Goal: Task Accomplishment & Management: Manage account settings

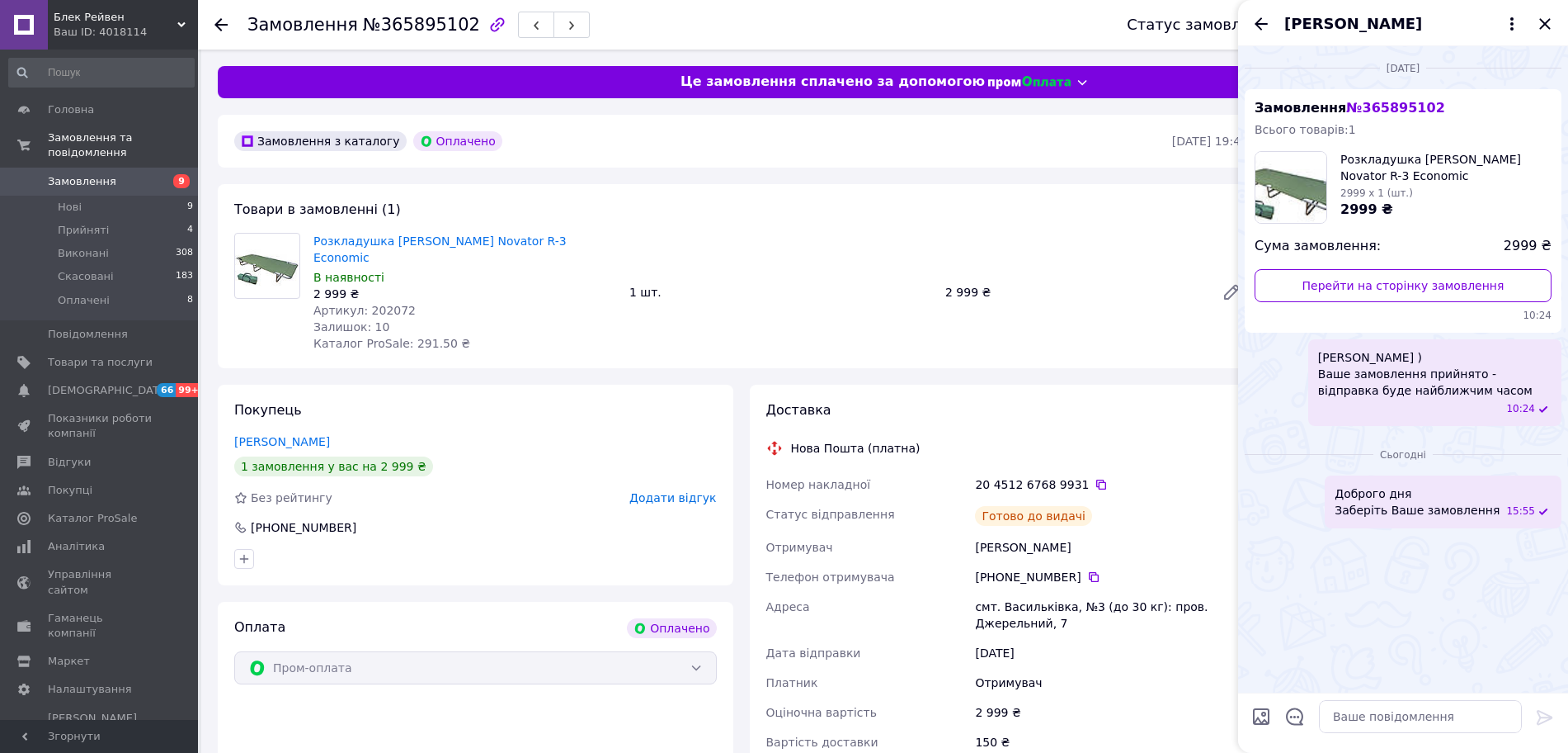
scroll to position [103, 0]
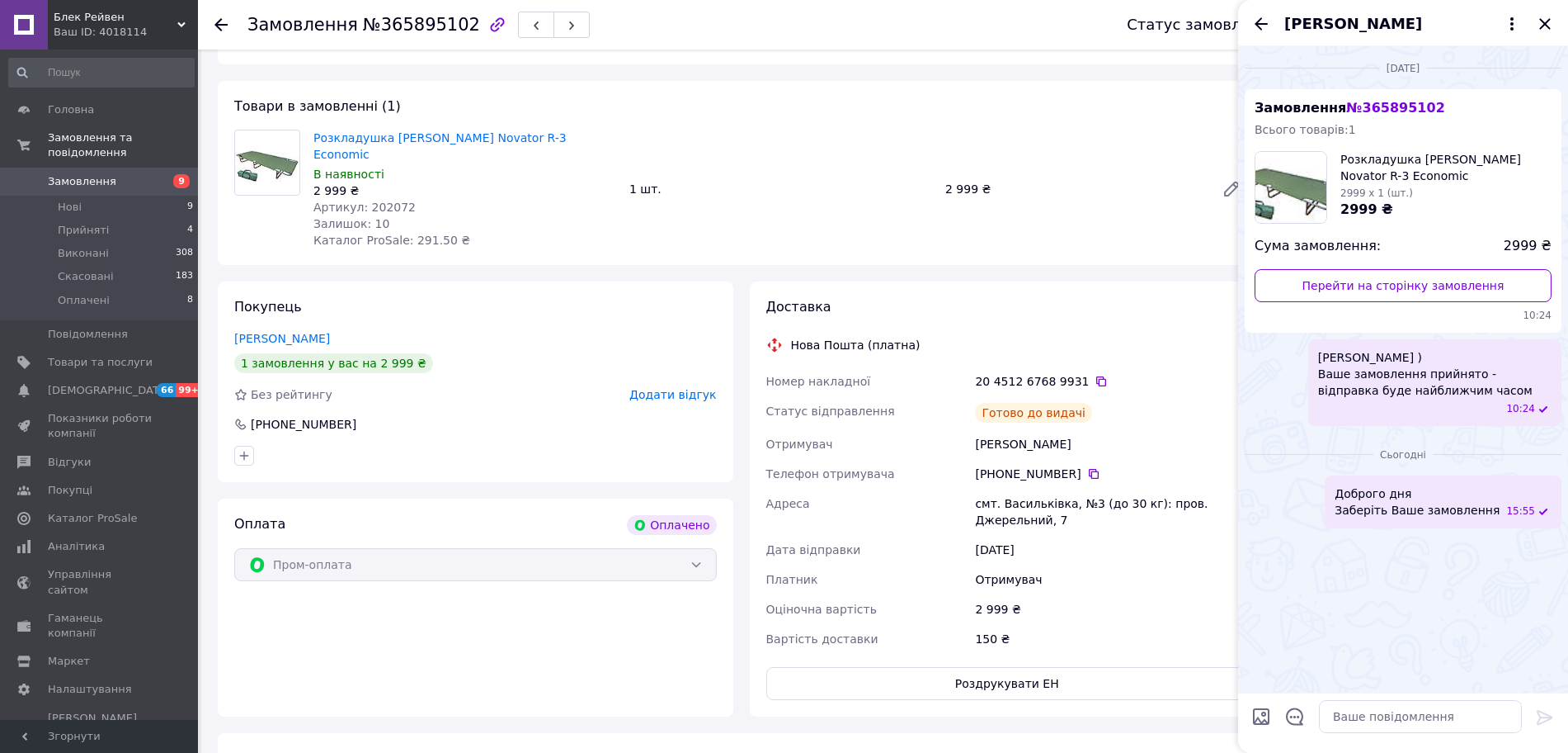
click at [216, 18] on div "Замовлення №365895102 Статус замовлення Оплачено Прийнято Виконано Скасовано За…" at bounding box center [884, 25] width 1371 height 49
click at [226, 22] on icon at bounding box center [221, 25] width 14 height 14
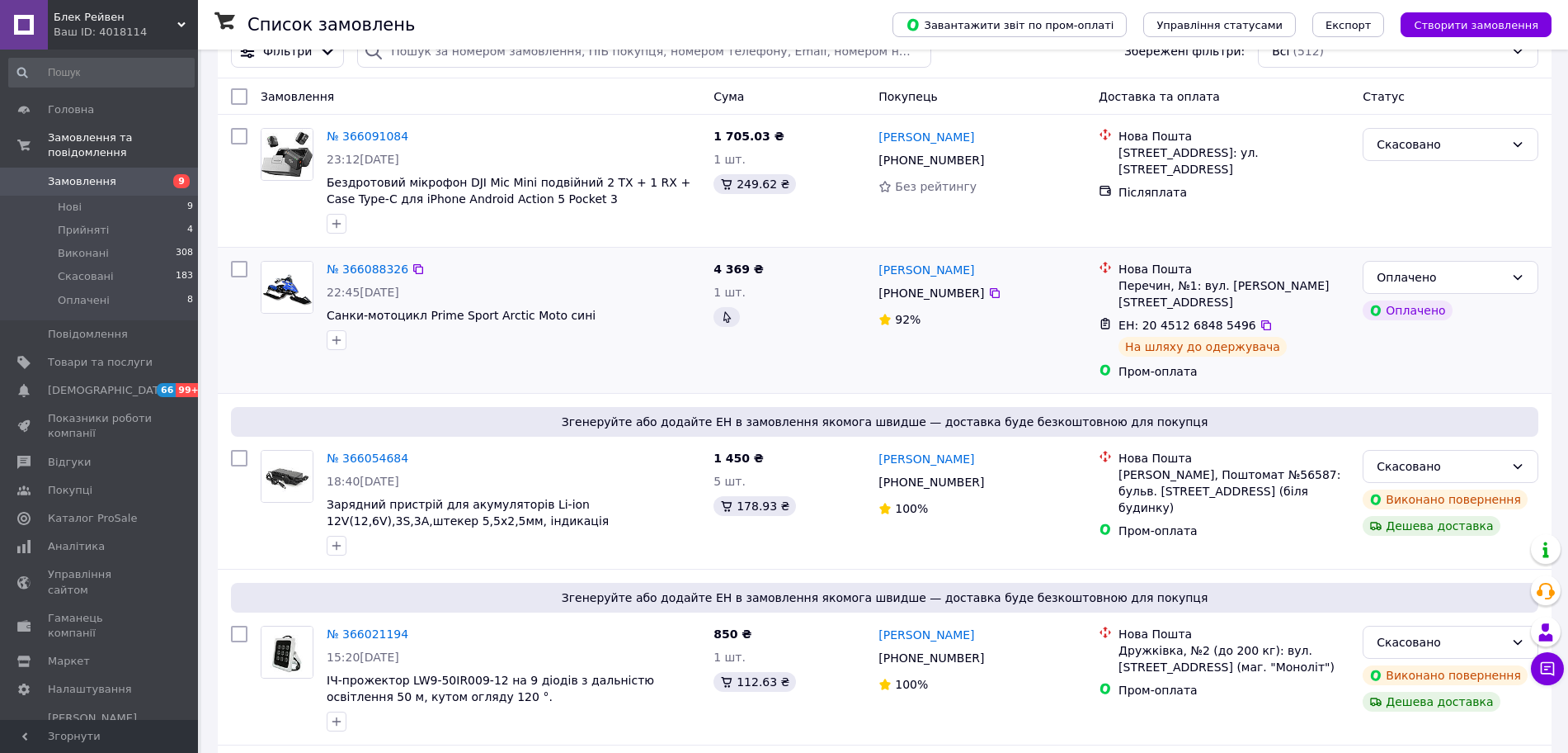
scroll to position [207, 0]
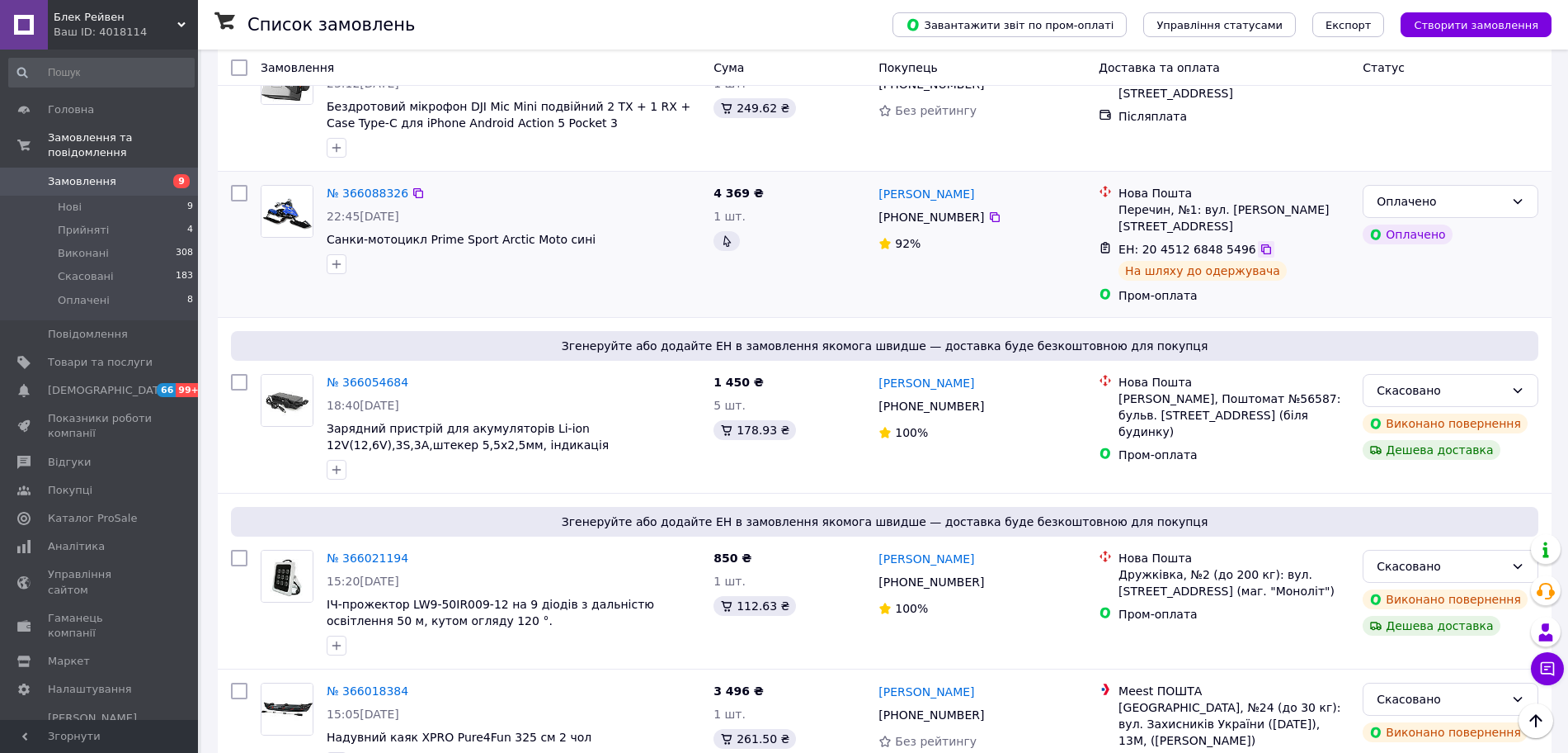
click at [1259, 242] on icon at bounding box center [1266, 249] width 14 height 14
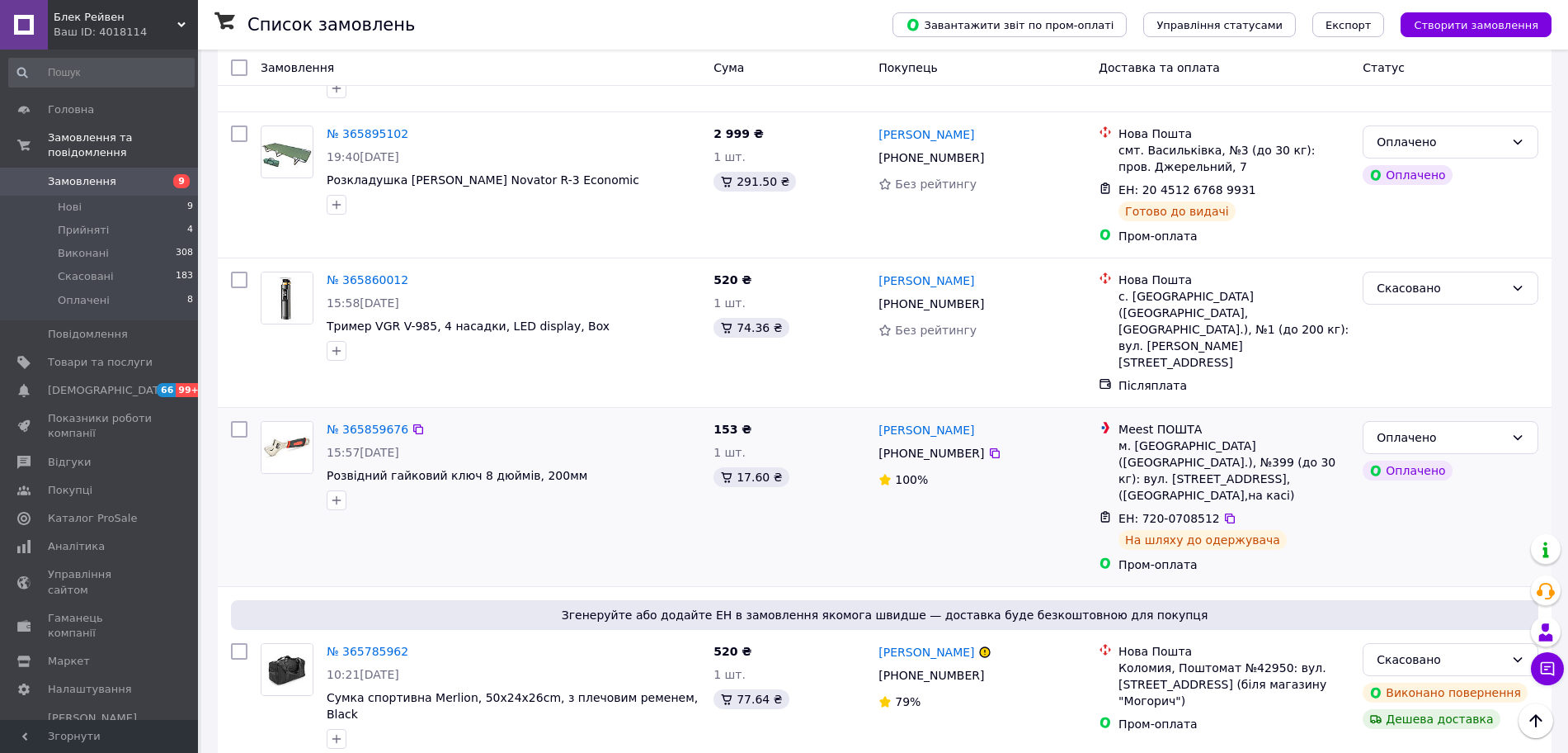
scroll to position [1548, 0]
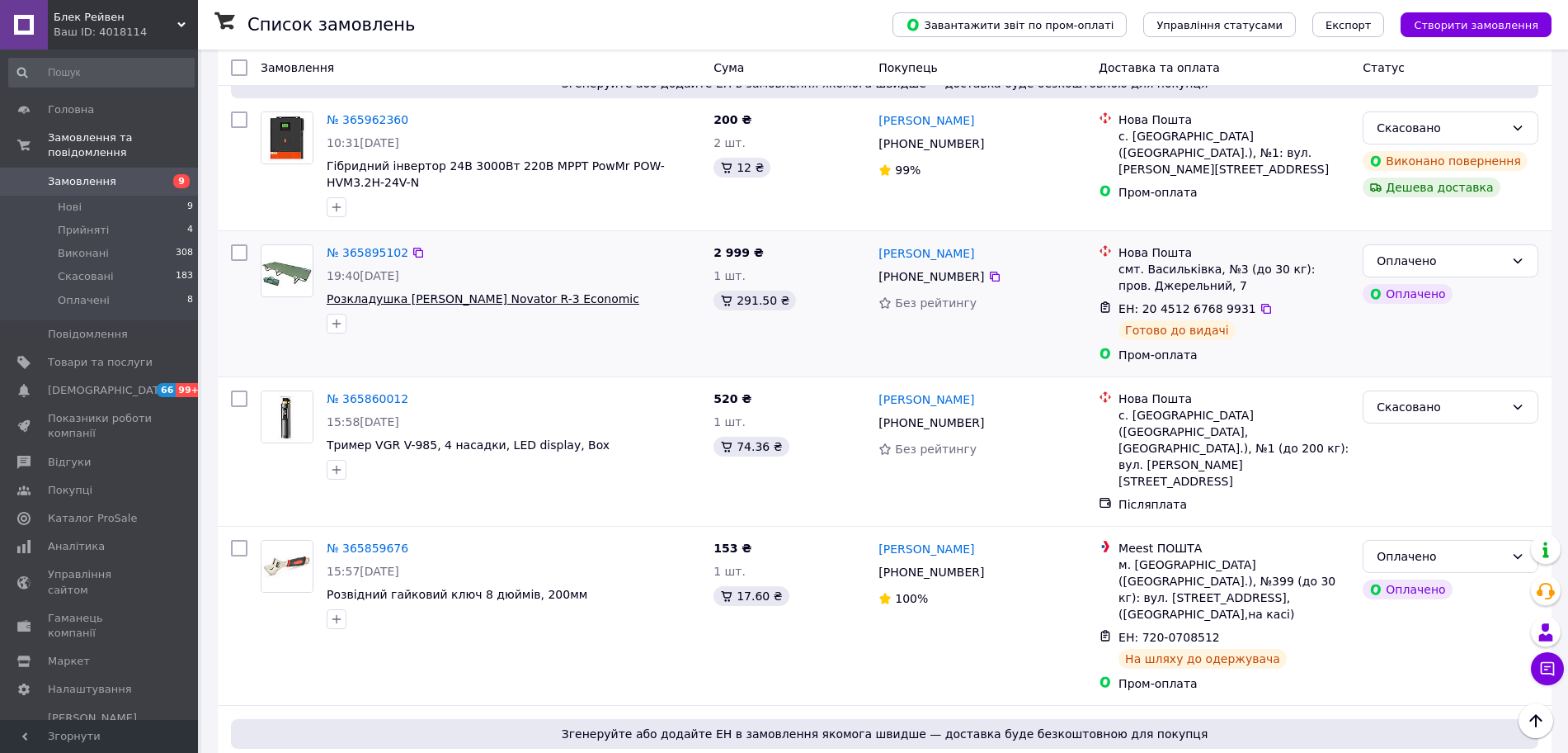
click at [534, 292] on span "Розкладушка карпова Novator R-3 Economic" at bounding box center [483, 299] width 313 height 14
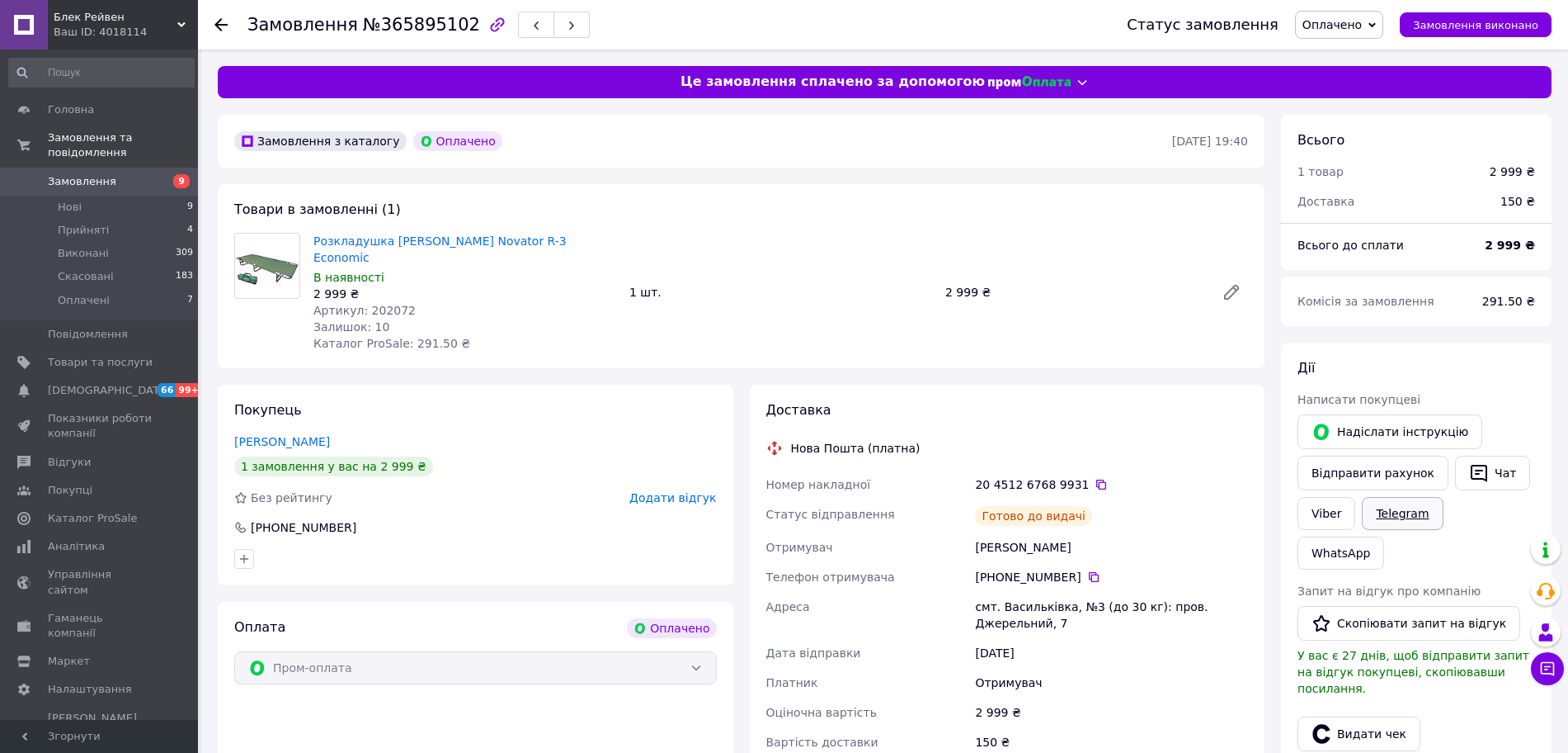
click at [1404, 519] on link "Telegram" at bounding box center [1402, 514] width 81 height 33
click at [1332, 514] on link "Viber" at bounding box center [1326, 514] width 57 height 33
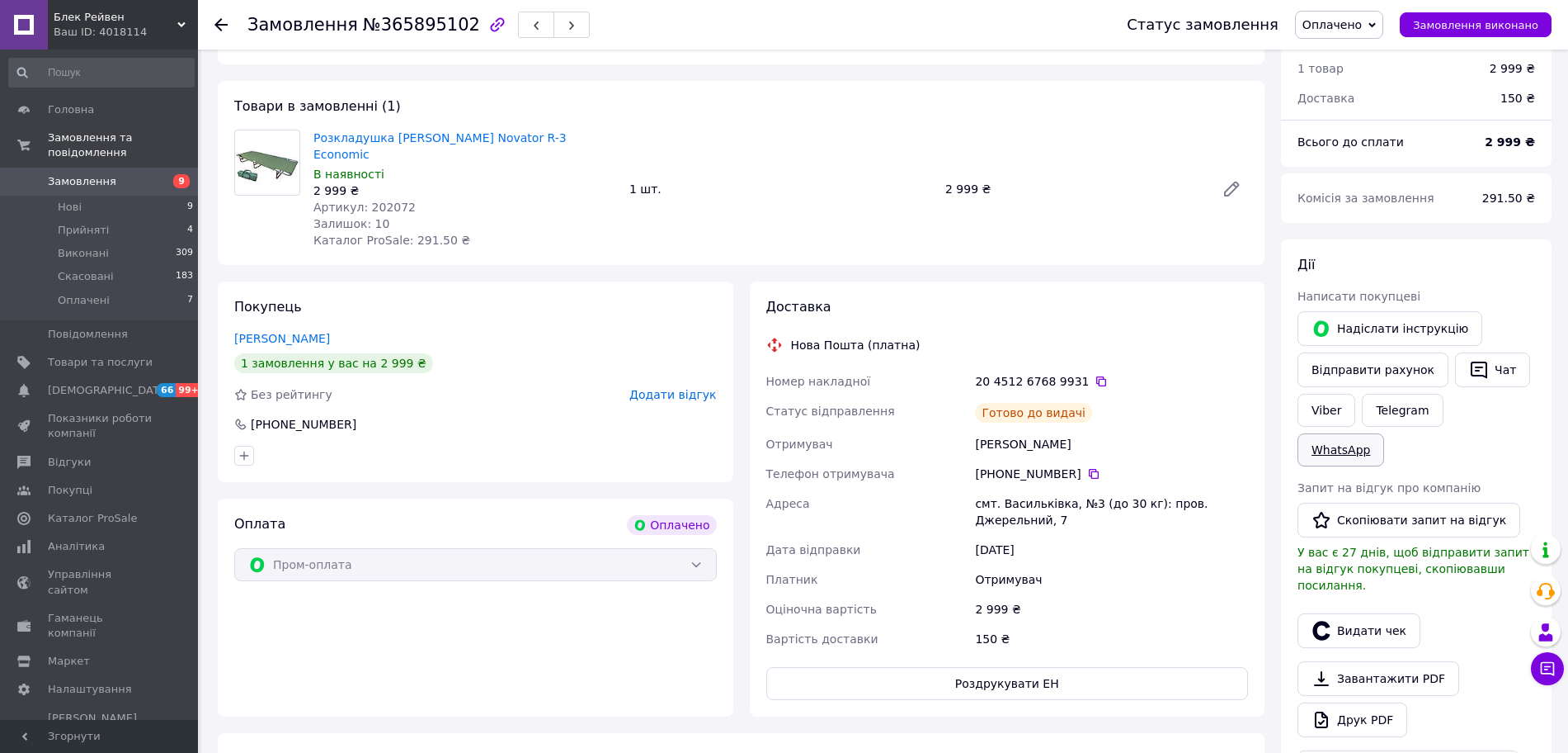
click at [1384, 433] on link "WhatsApp" at bounding box center [1340, 450] width 86 height 33
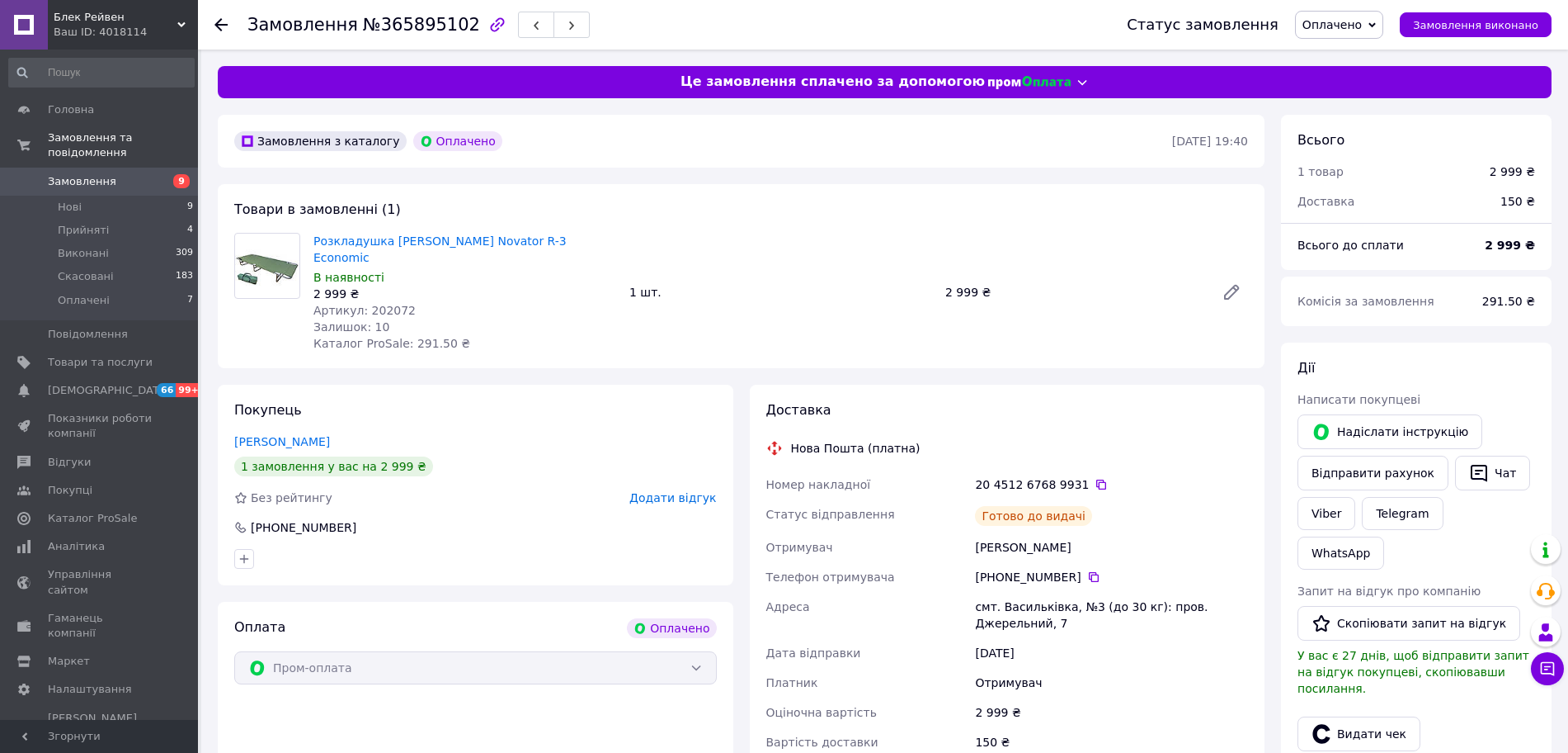
click at [227, 30] on div at bounding box center [231, 25] width 33 height 49
click at [223, 25] on icon at bounding box center [221, 25] width 14 height 14
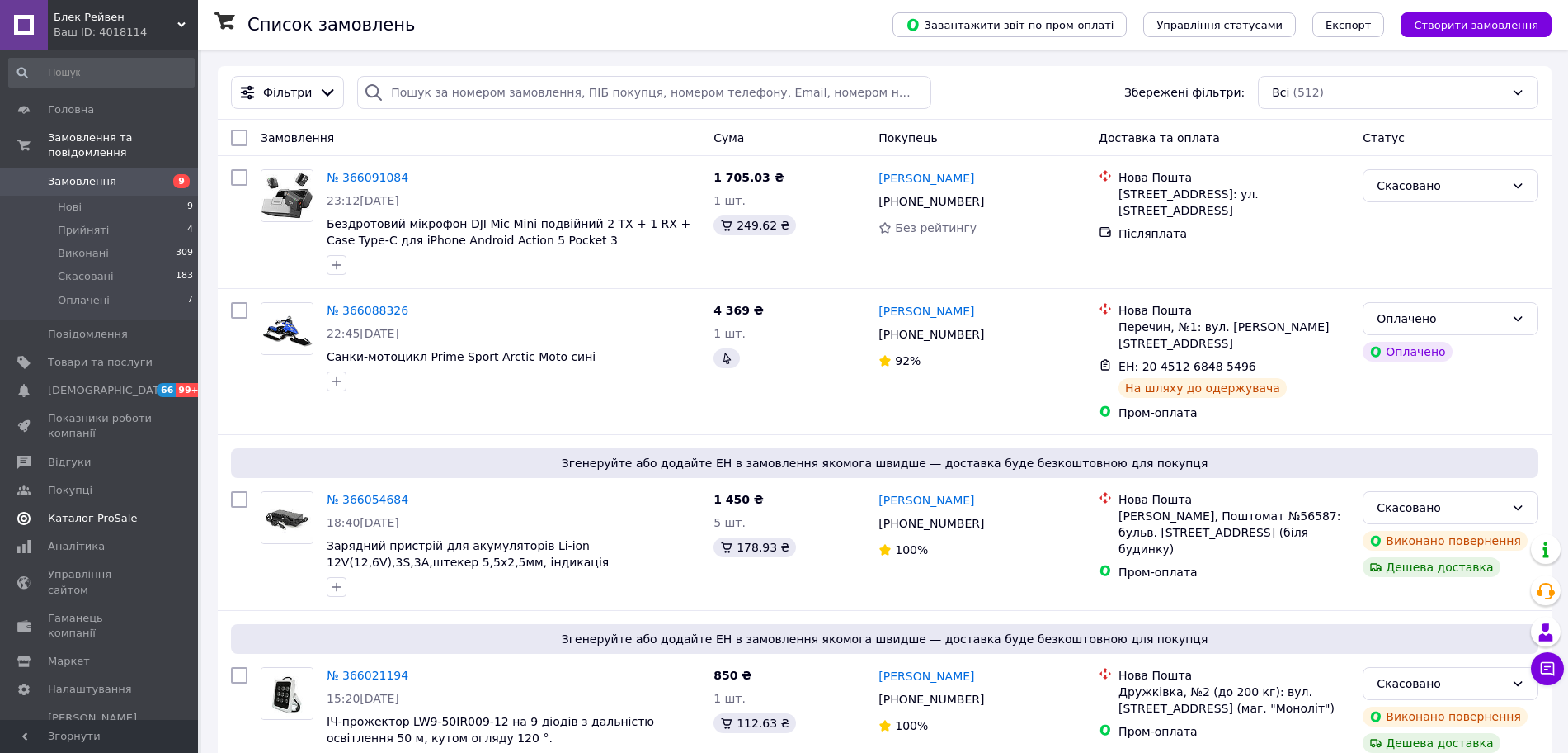
click at [86, 511] on span "Каталог ProSale" at bounding box center [93, 518] width 89 height 15
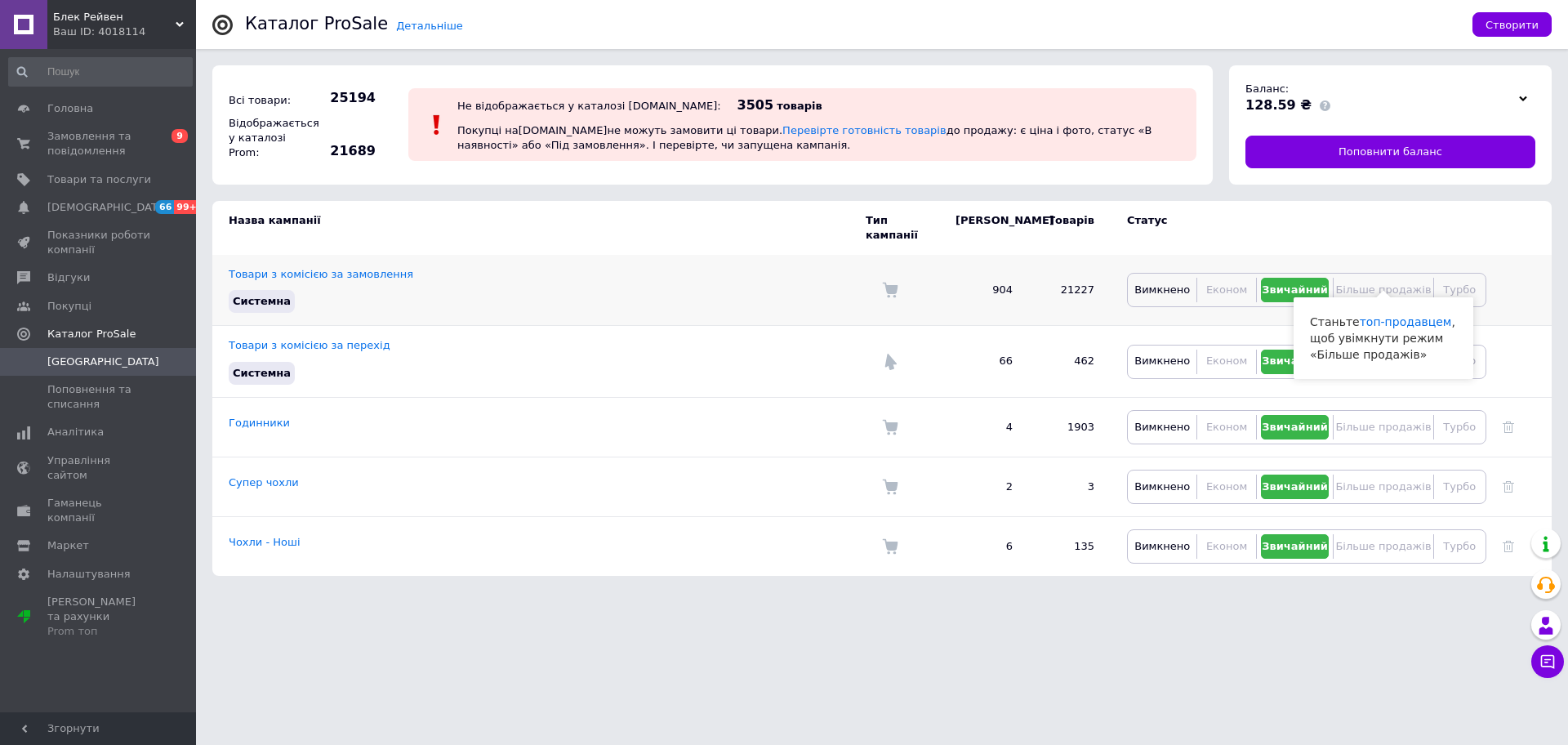
click at [1393, 284] on span "Більше продажів" at bounding box center [1383, 290] width 96 height 13
click at [98, 425] on span "Аналітика" at bounding box center [99, 432] width 104 height 14
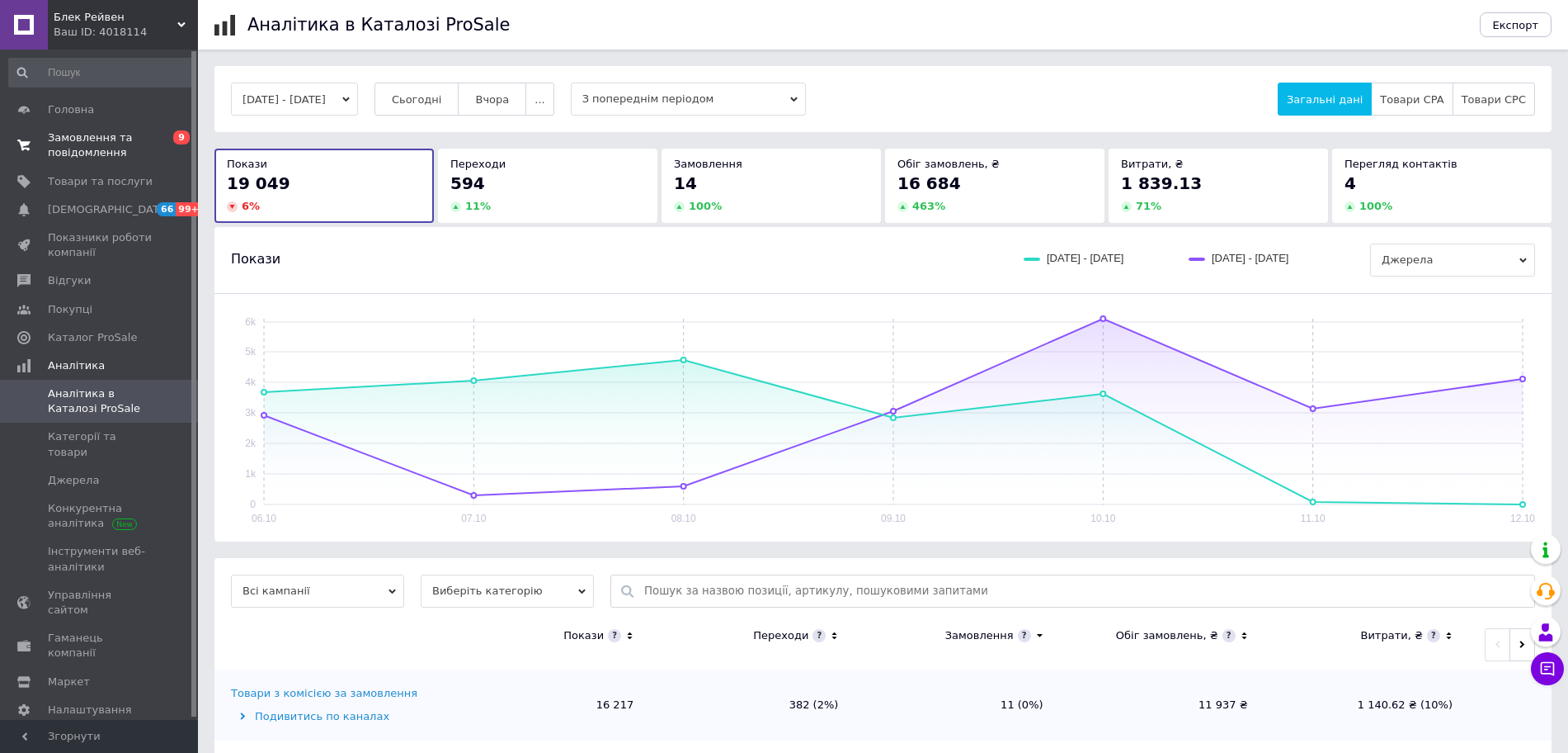
click at [104, 140] on span "Замовлення та повідомлення" at bounding box center [100, 145] width 105 height 30
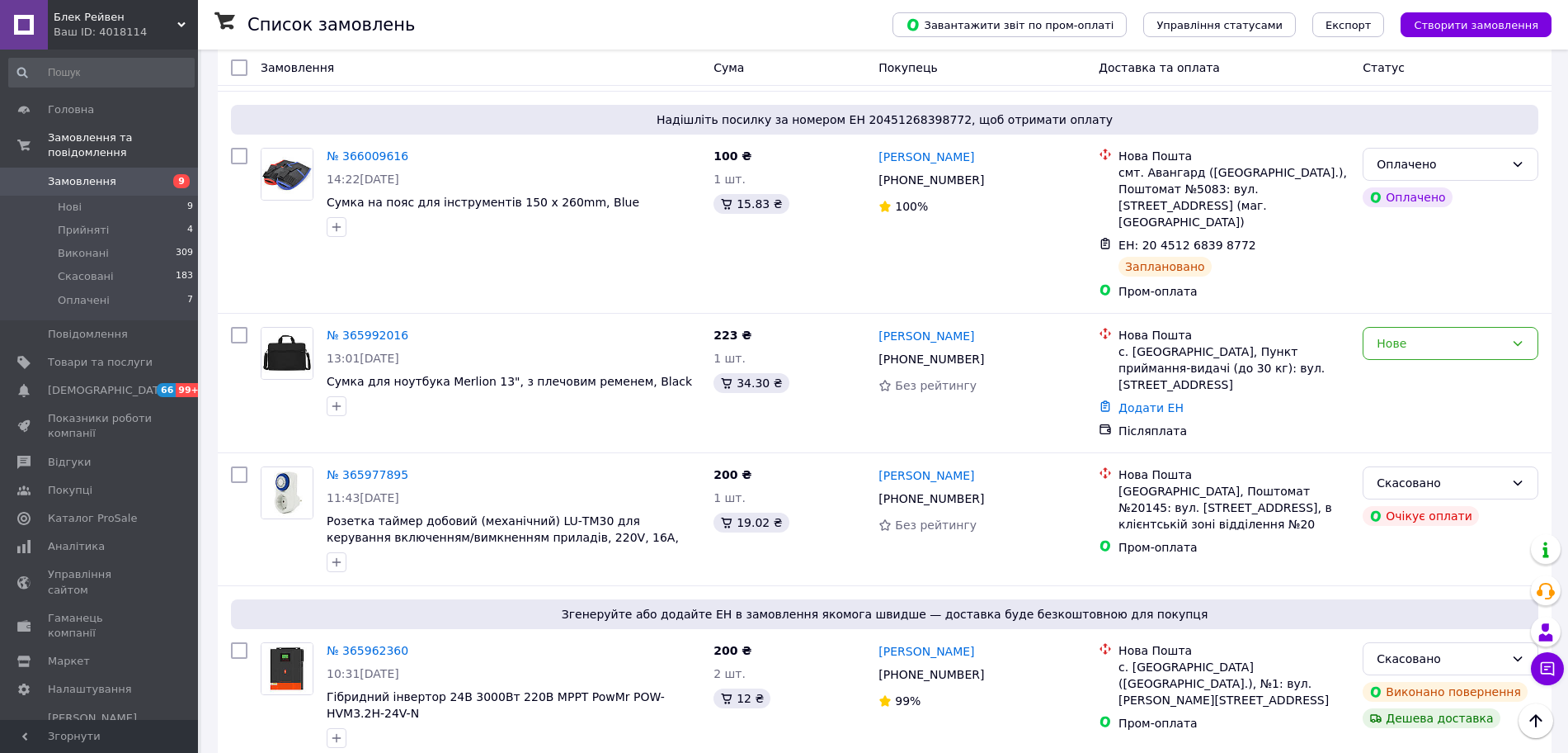
scroll to position [929, 0]
click at [543, 374] on span "Сумка для ноутбука Merlion 13", з плечовим ременем, Black" at bounding box center [510, 381] width 366 height 14
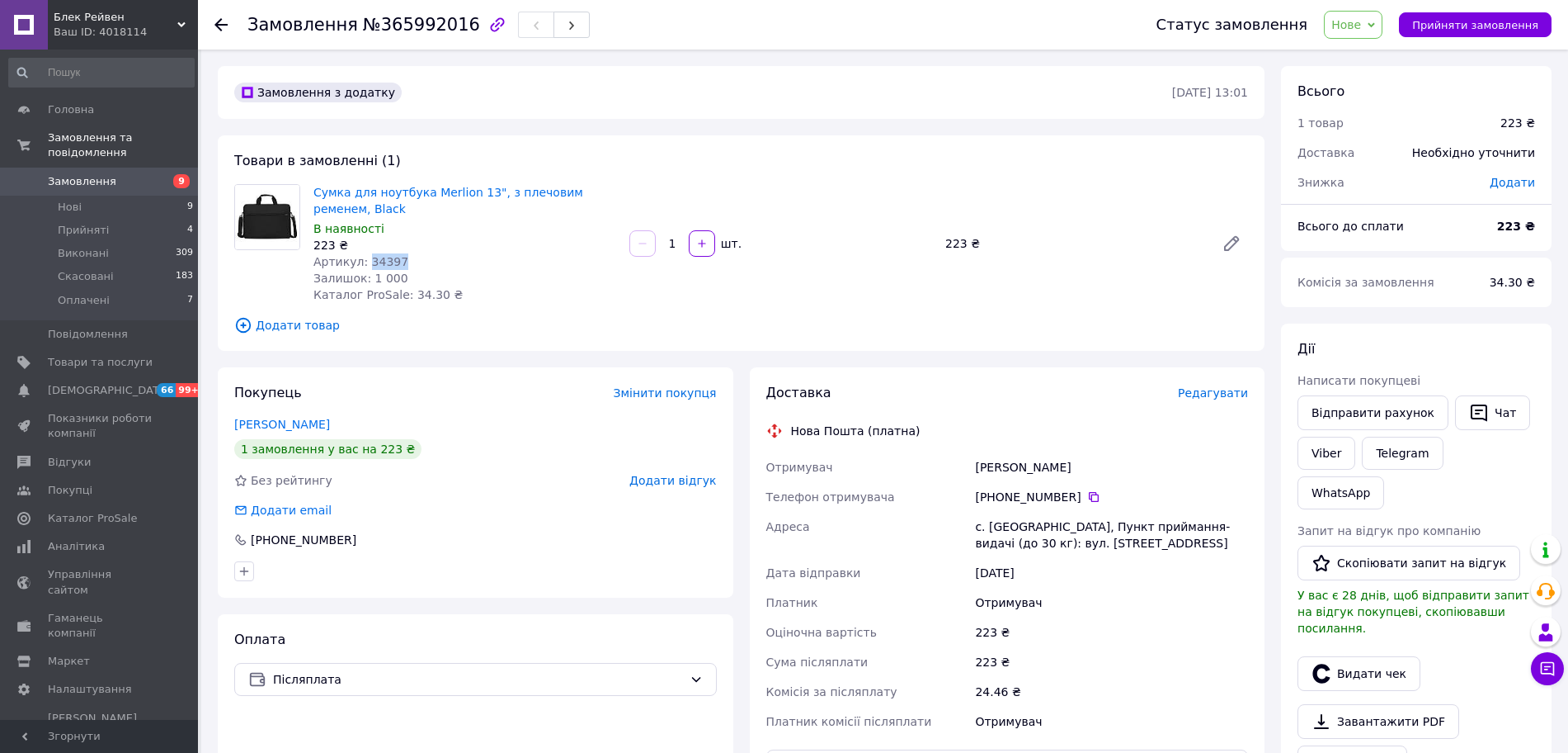
drag, startPoint x: 419, startPoint y: 262, endPoint x: 363, endPoint y: 260, distance: 56.0
click at [363, 260] on div "Артикул: 34397" at bounding box center [464, 261] width 303 height 16
copy span "34397"
click at [215, 18] on icon at bounding box center [221, 25] width 14 height 14
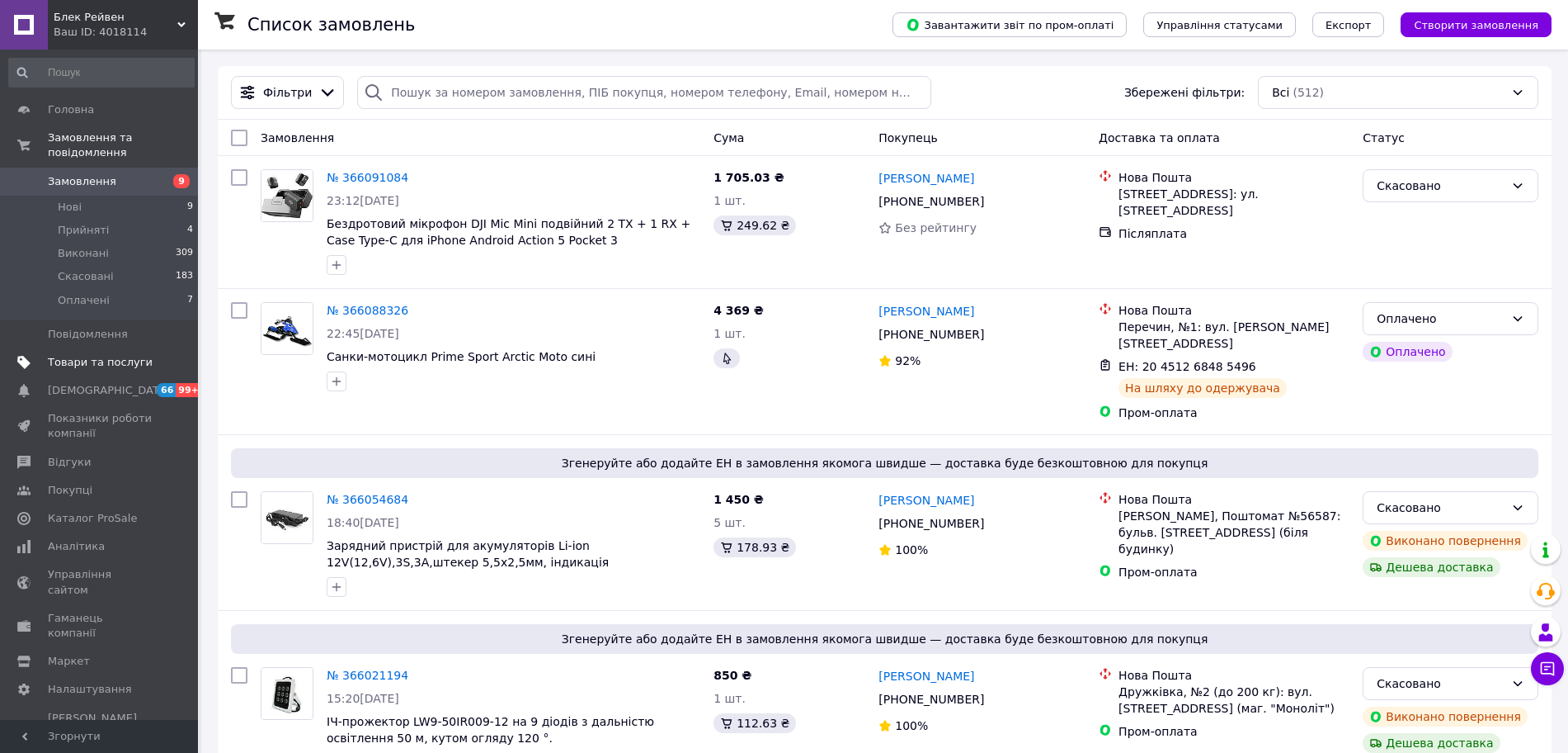
click at [116, 349] on link "Товари та послуги" at bounding box center [101, 362] width 203 height 28
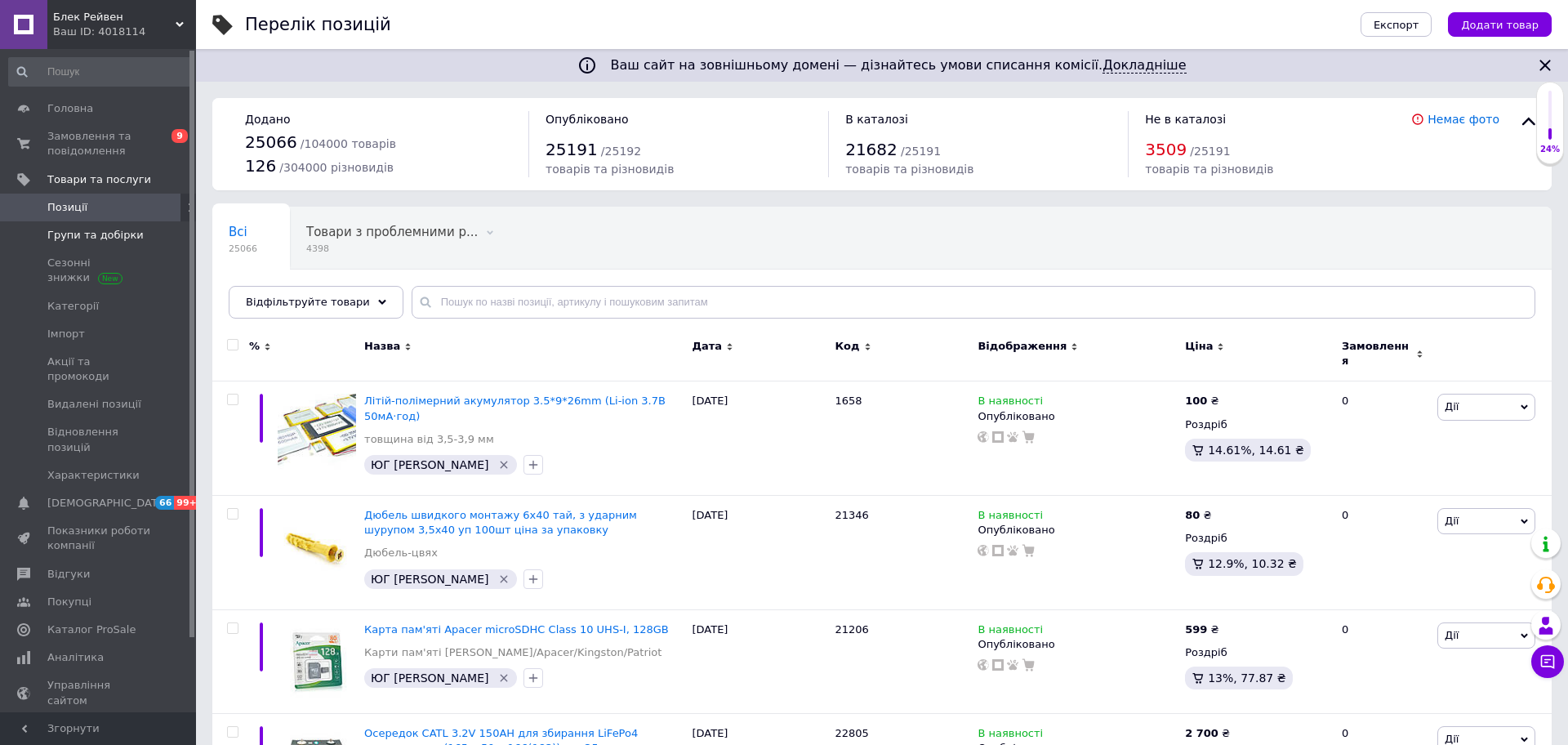
click at [106, 236] on span "Групи та добірки" at bounding box center [96, 235] width 96 height 14
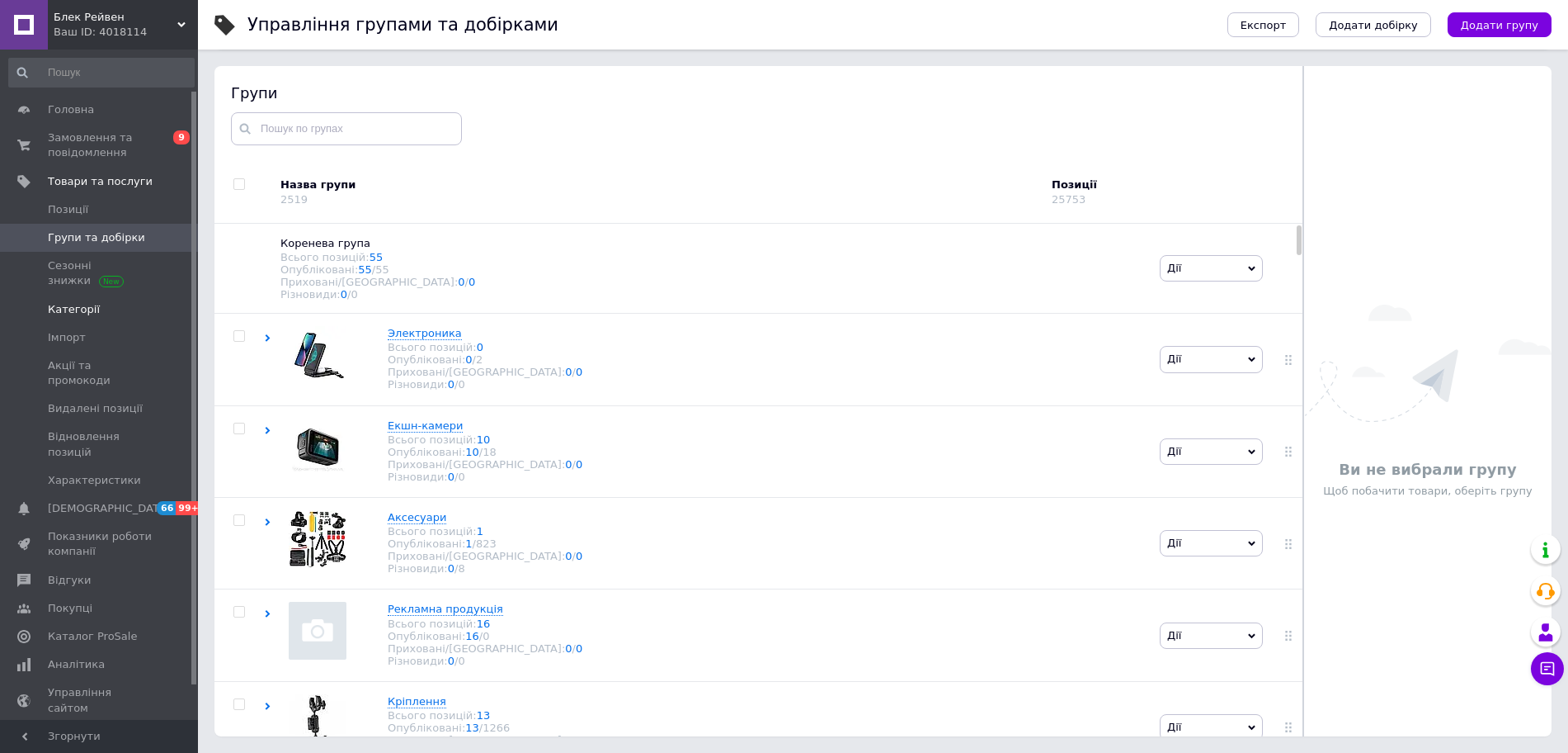
scroll to position [85, 0]
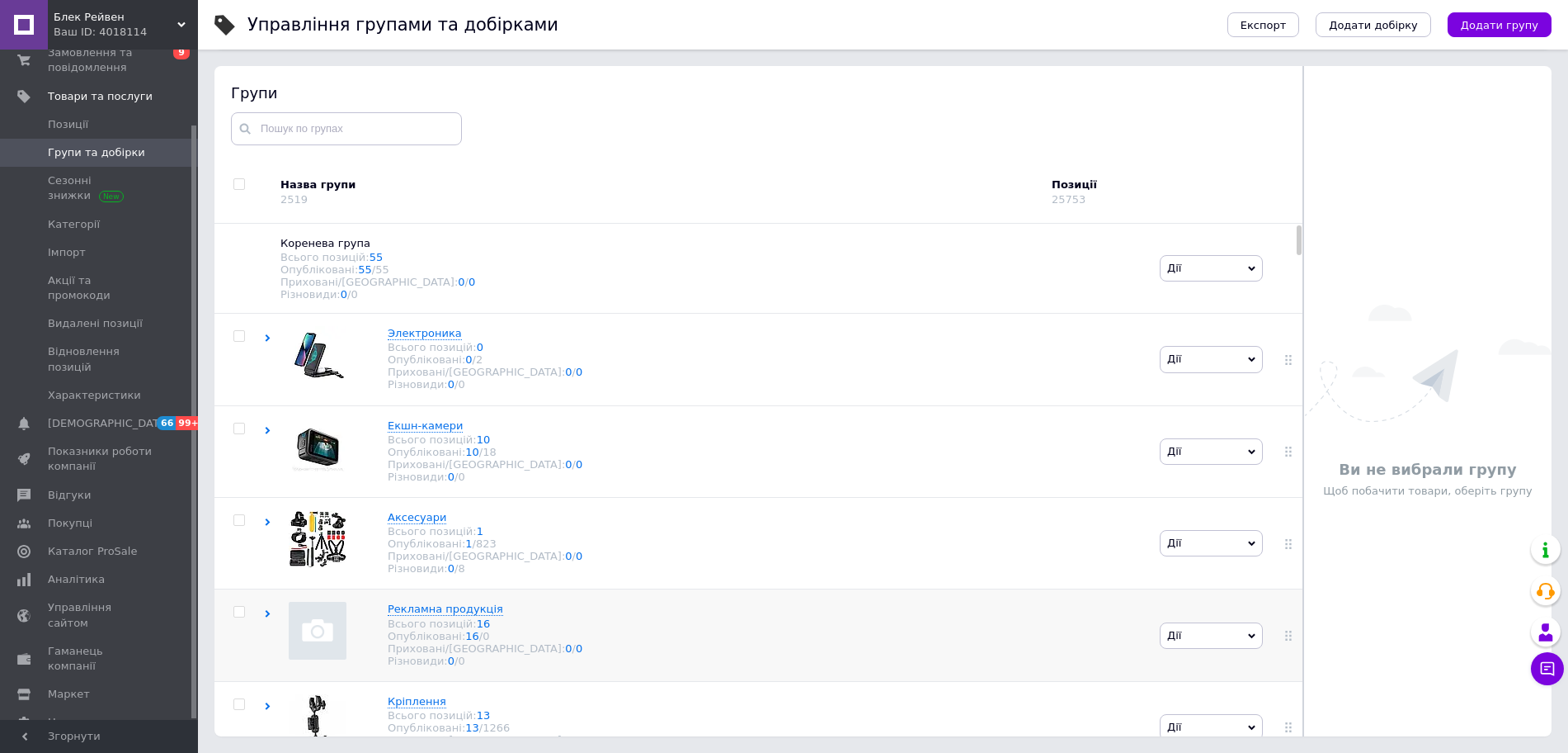
click at [239, 617] on input "checkbox" at bounding box center [239, 612] width 11 height 11
checkbox input "true"
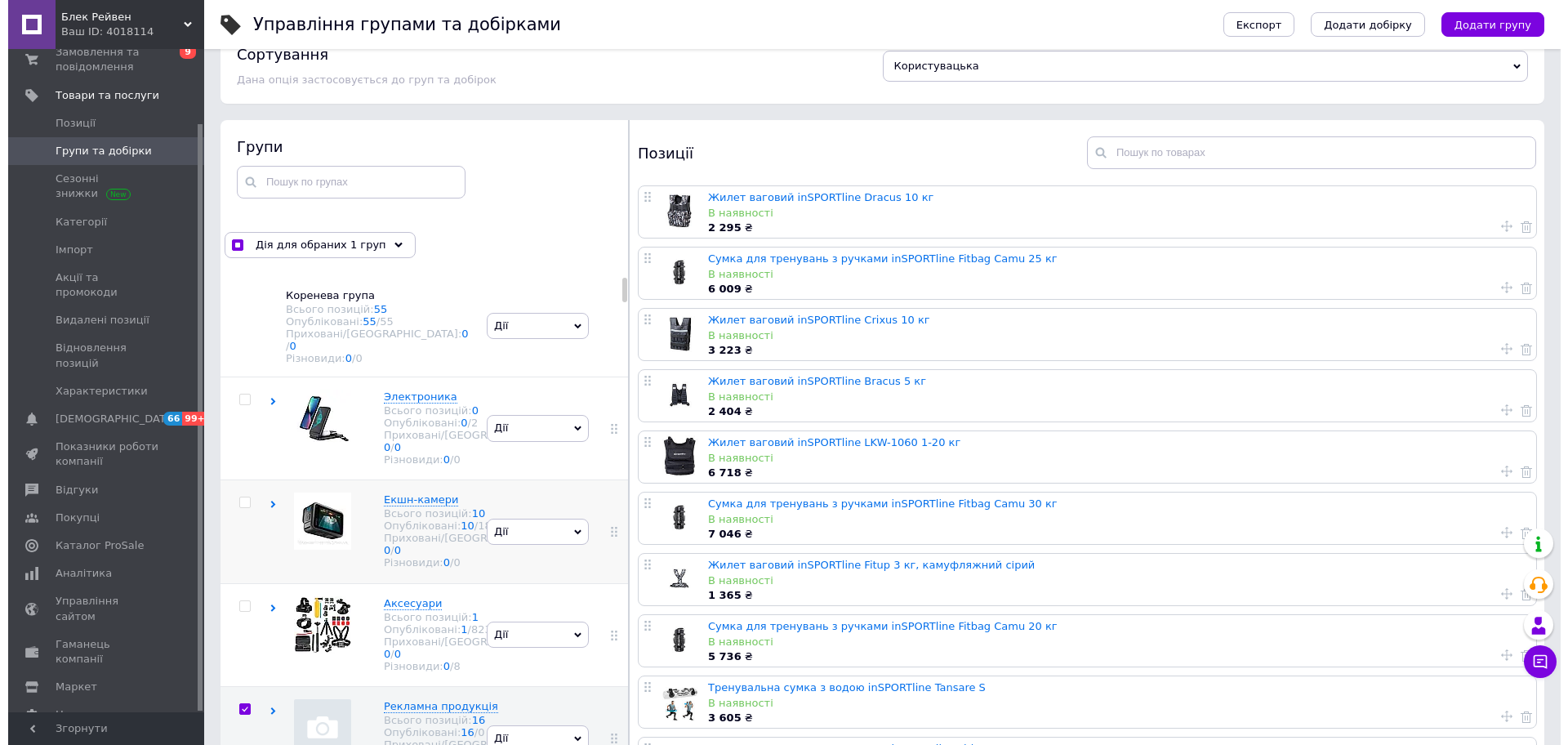
scroll to position [0, 0]
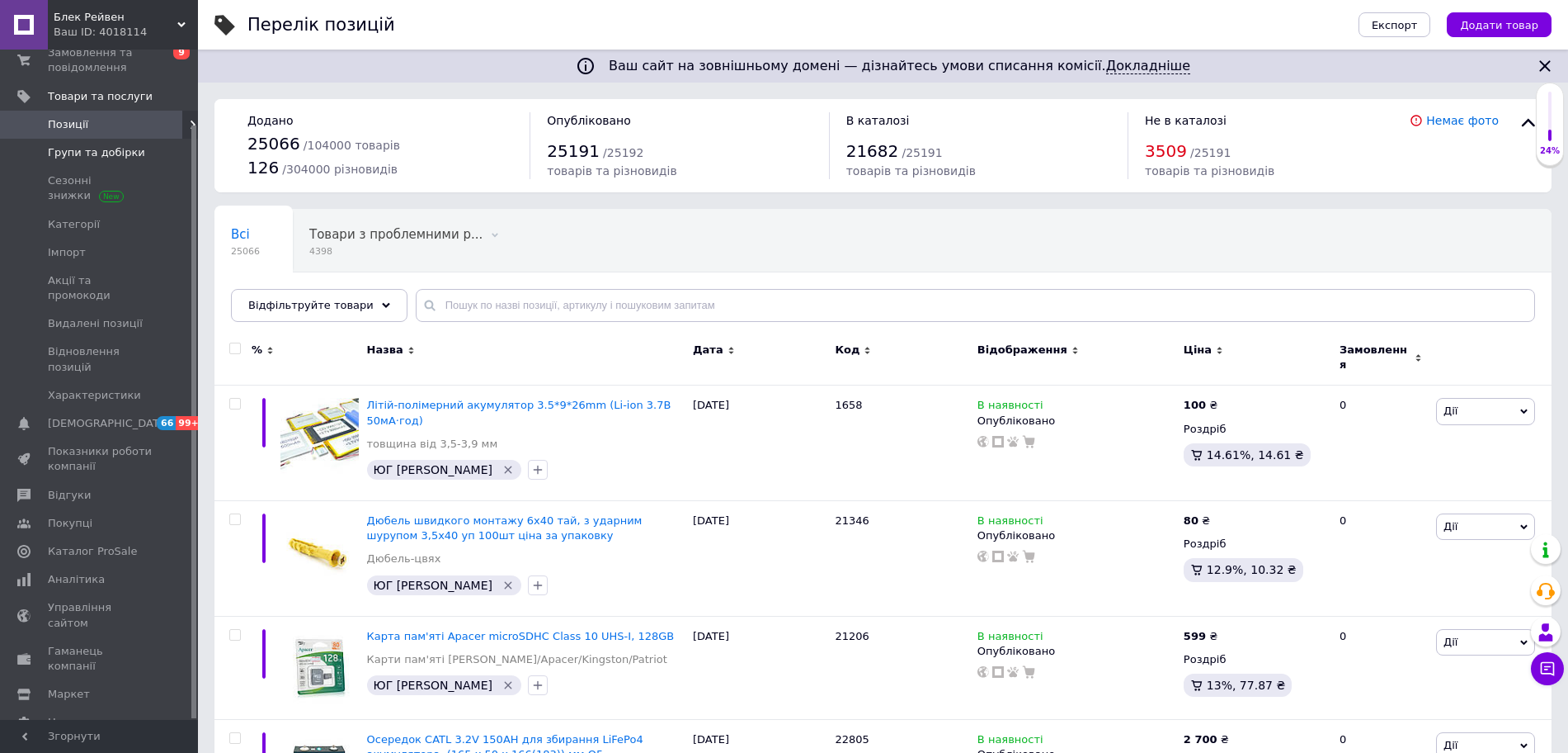
click at [88, 154] on span "Групи та добірки" at bounding box center [96, 153] width 97 height 15
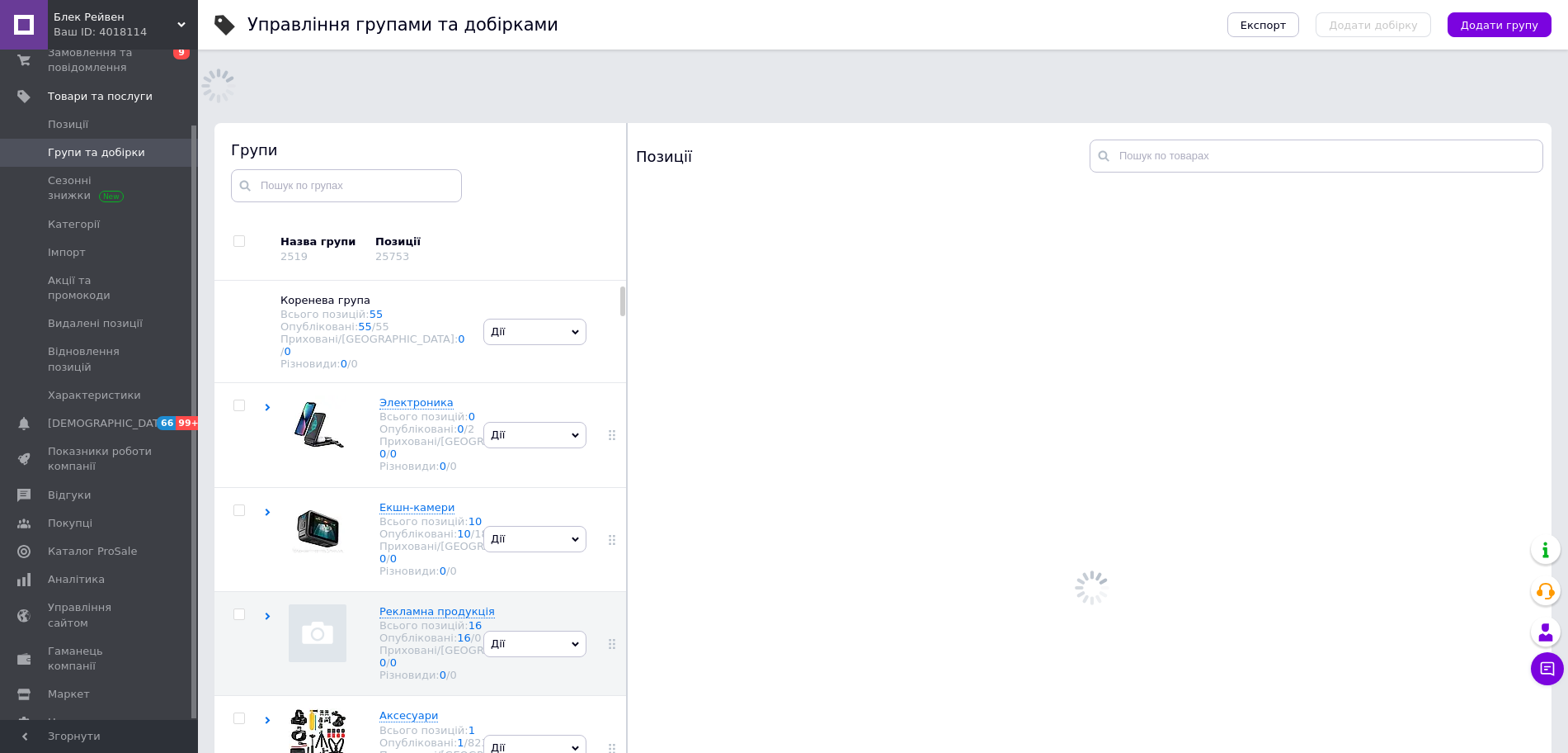
scroll to position [84, 0]
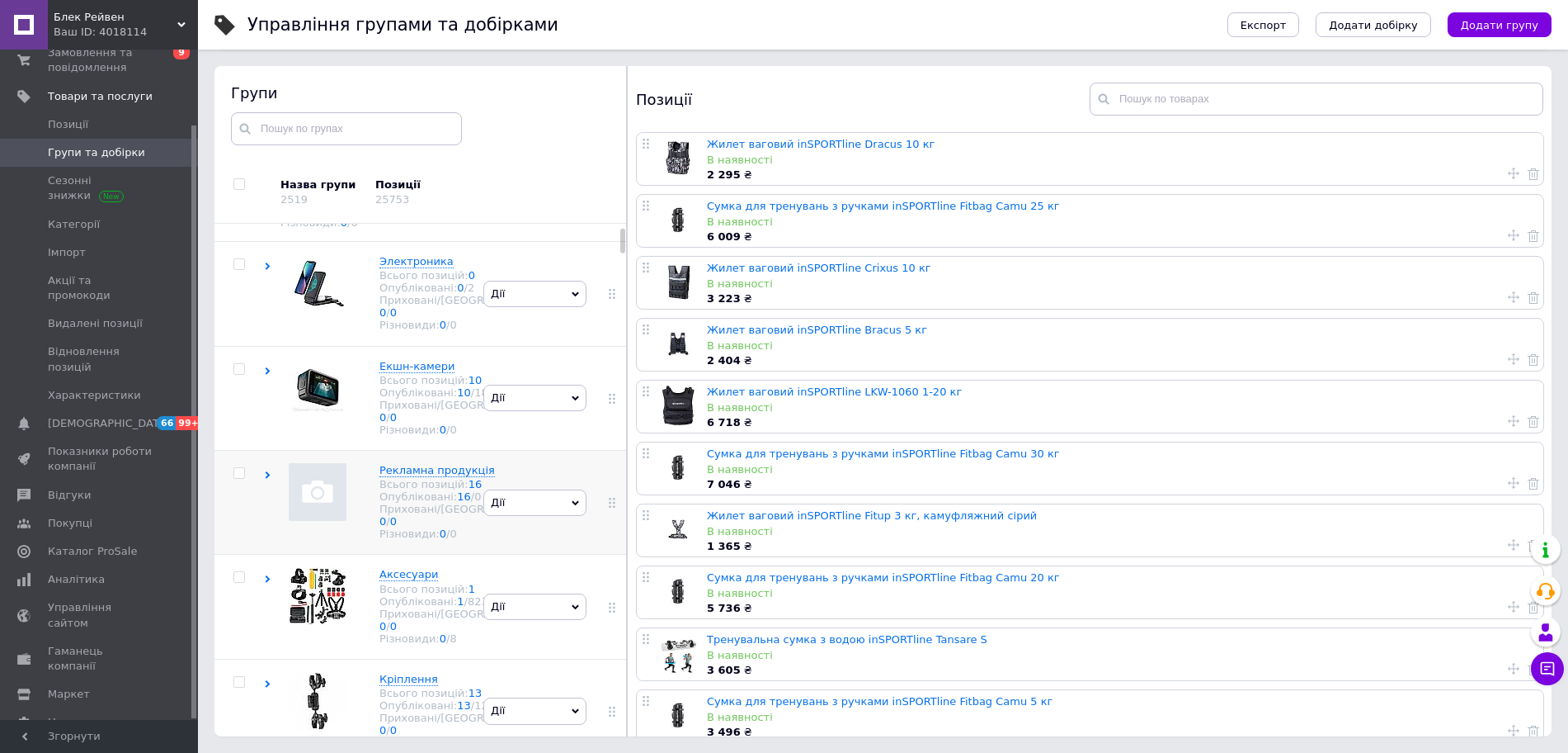
click at [239, 479] on input "checkbox" at bounding box center [239, 473] width 11 height 11
checkbox input "true"
click at [379, 198] on div "Дія для обраних 1 груп" at bounding box center [315, 192] width 193 height 26
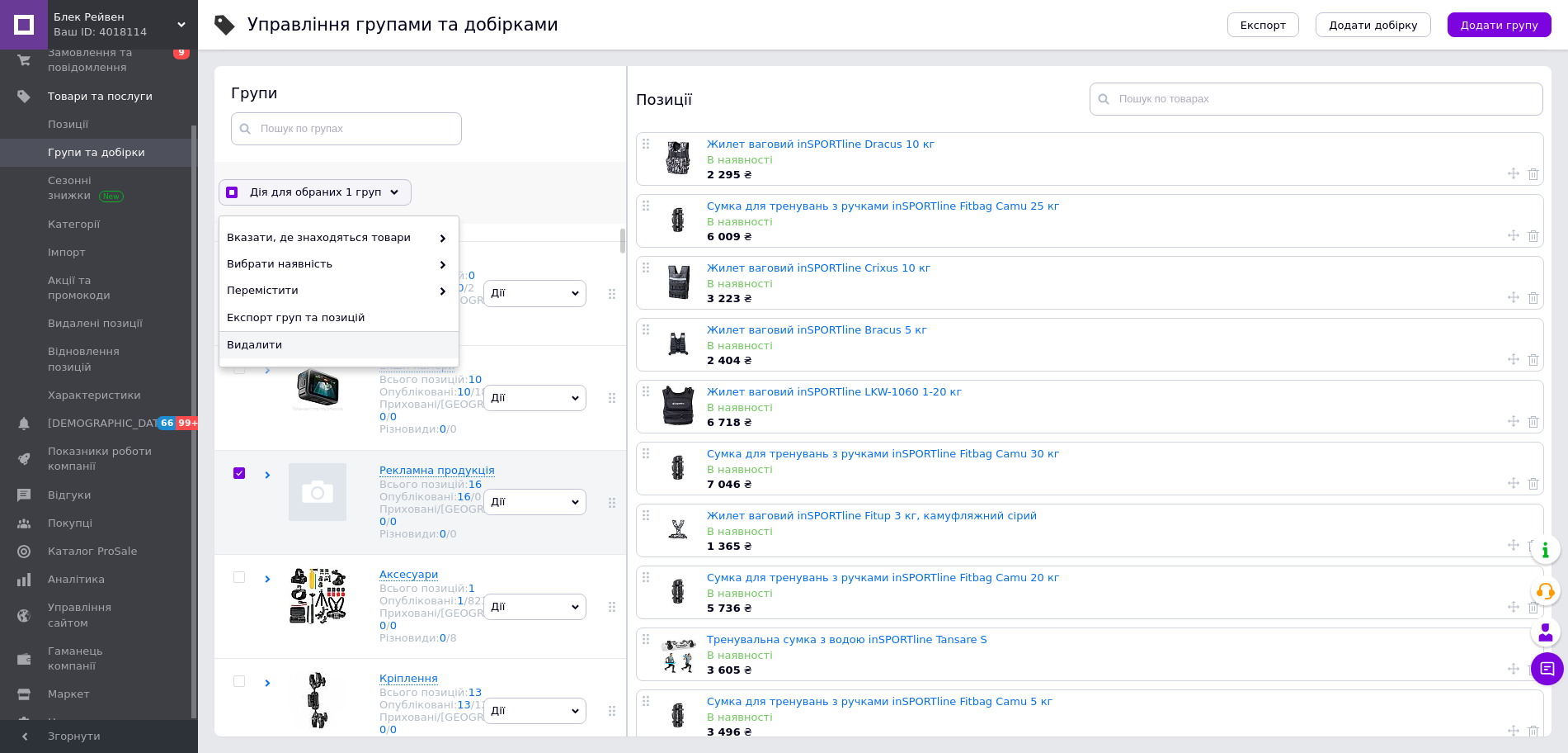
click at [320, 341] on span "Видалити" at bounding box center [337, 345] width 220 height 15
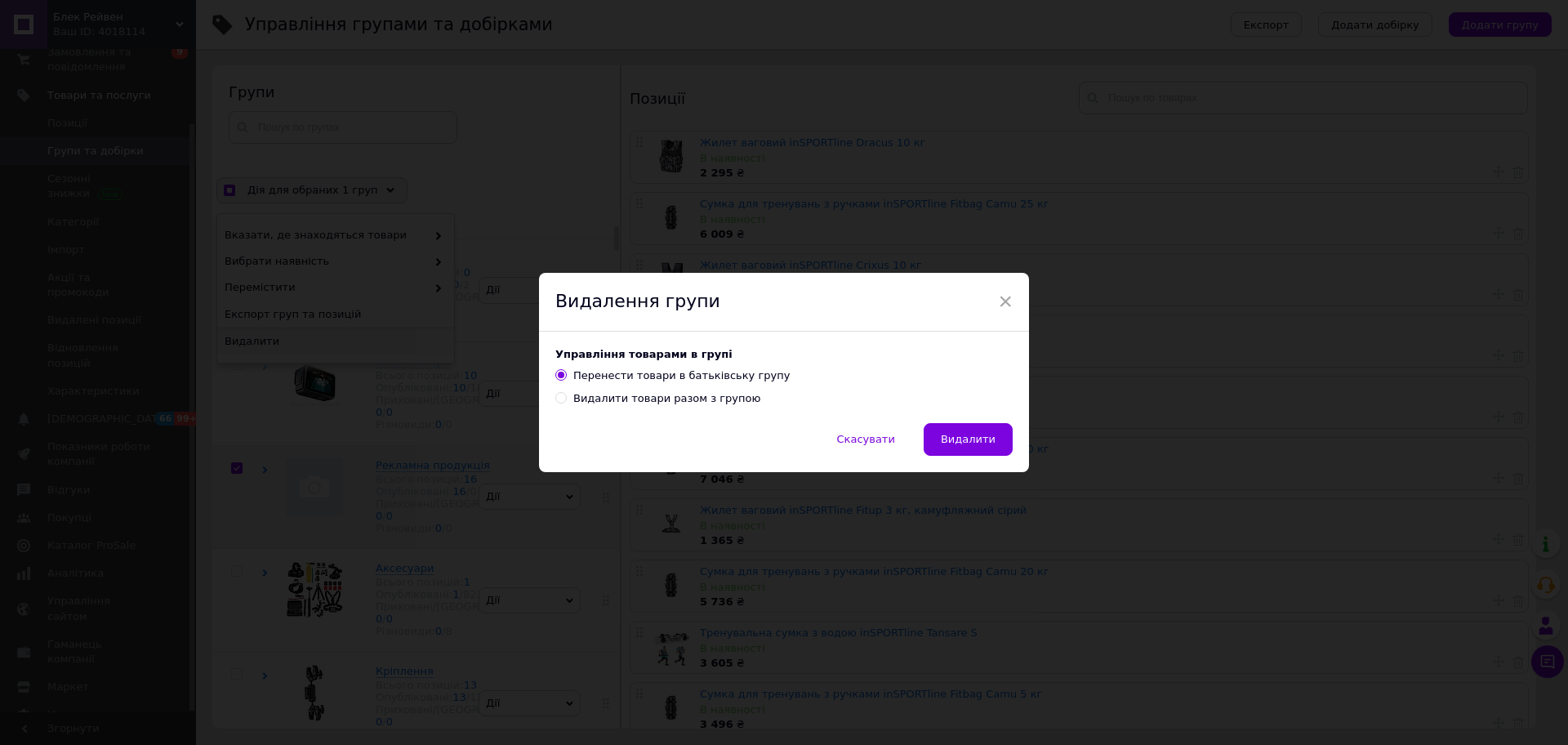
click at [561, 398] on input "Видалити товари разом з групою" at bounding box center [561, 397] width 11 height 11
radio input "true"
radio input "false"
click at [960, 439] on span "Видалити" at bounding box center [968, 439] width 55 height 13
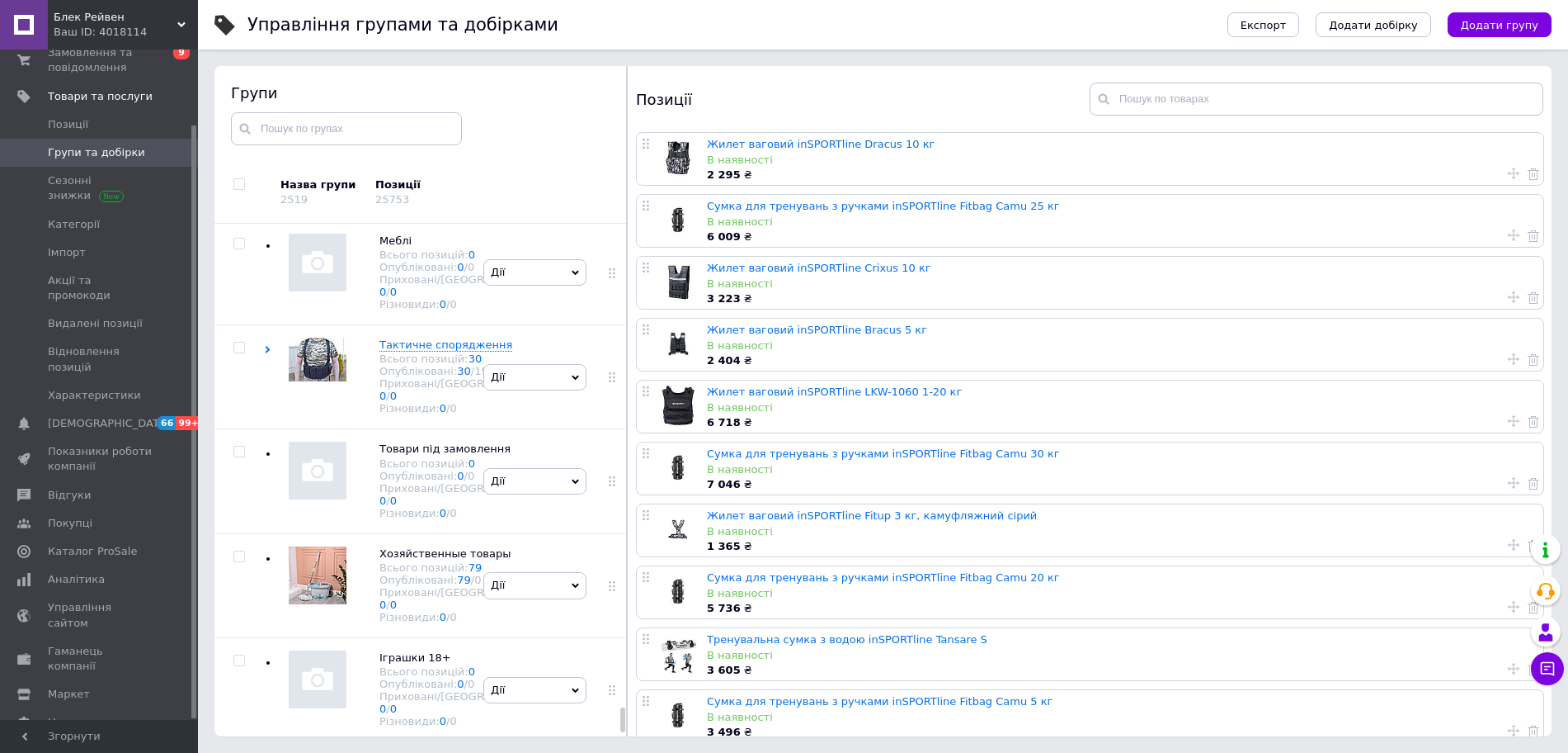
scroll to position [13194, 0]
click at [236, 656] on input "checkbox" at bounding box center [239, 661] width 11 height 11
checkbox input "true"
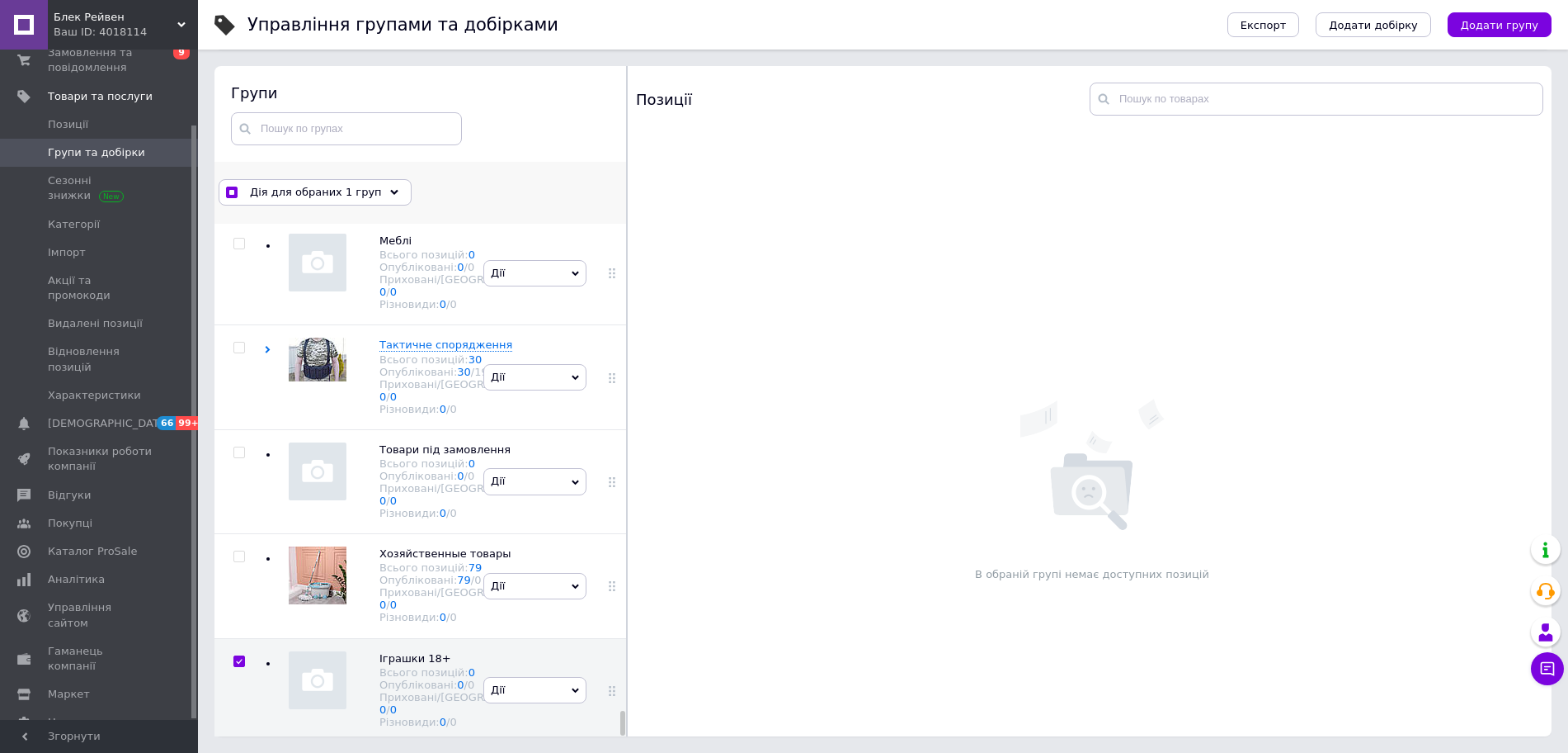
click at [390, 195] on icon at bounding box center [394, 192] width 8 height 8
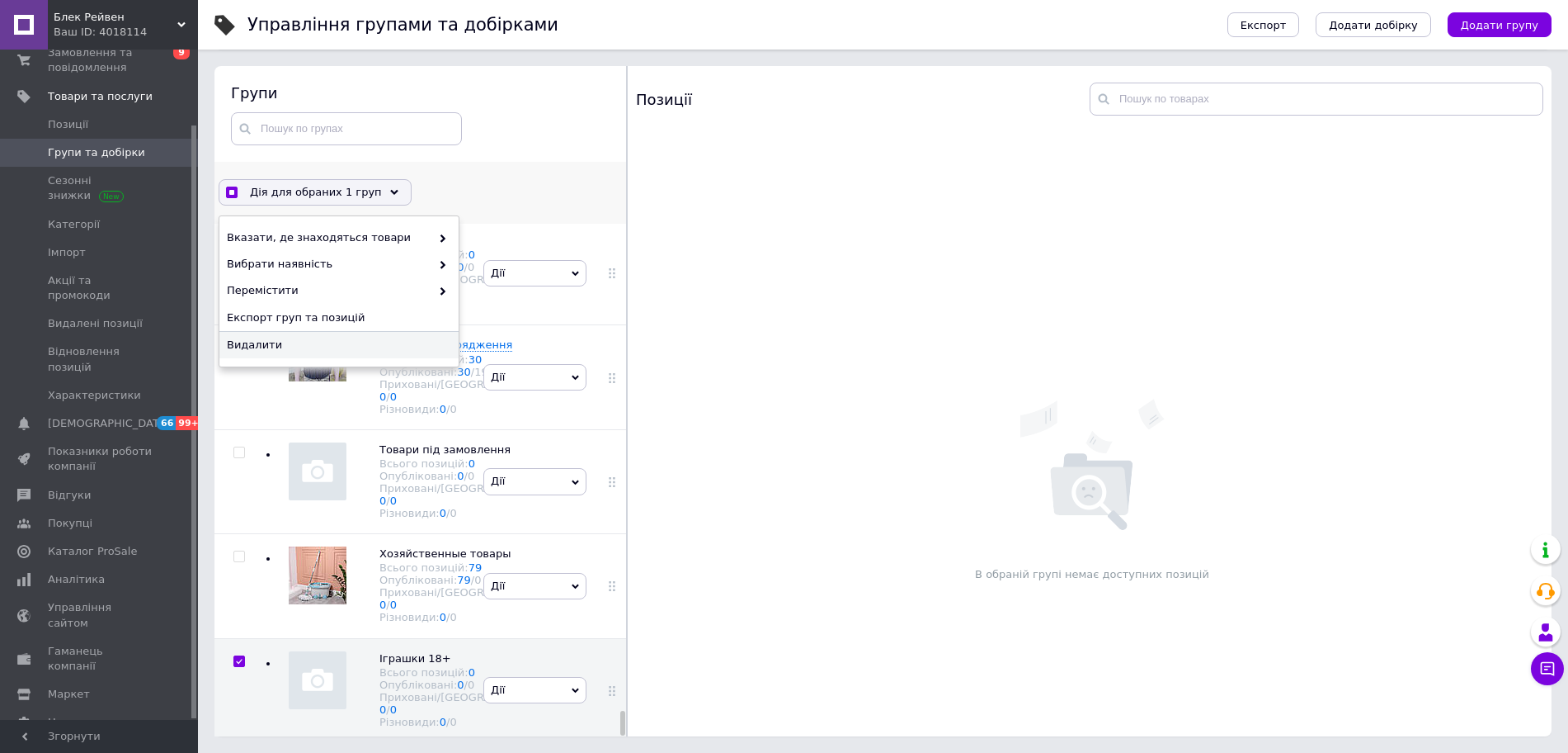
click at [339, 338] on span "Видалити" at bounding box center [337, 345] width 220 height 15
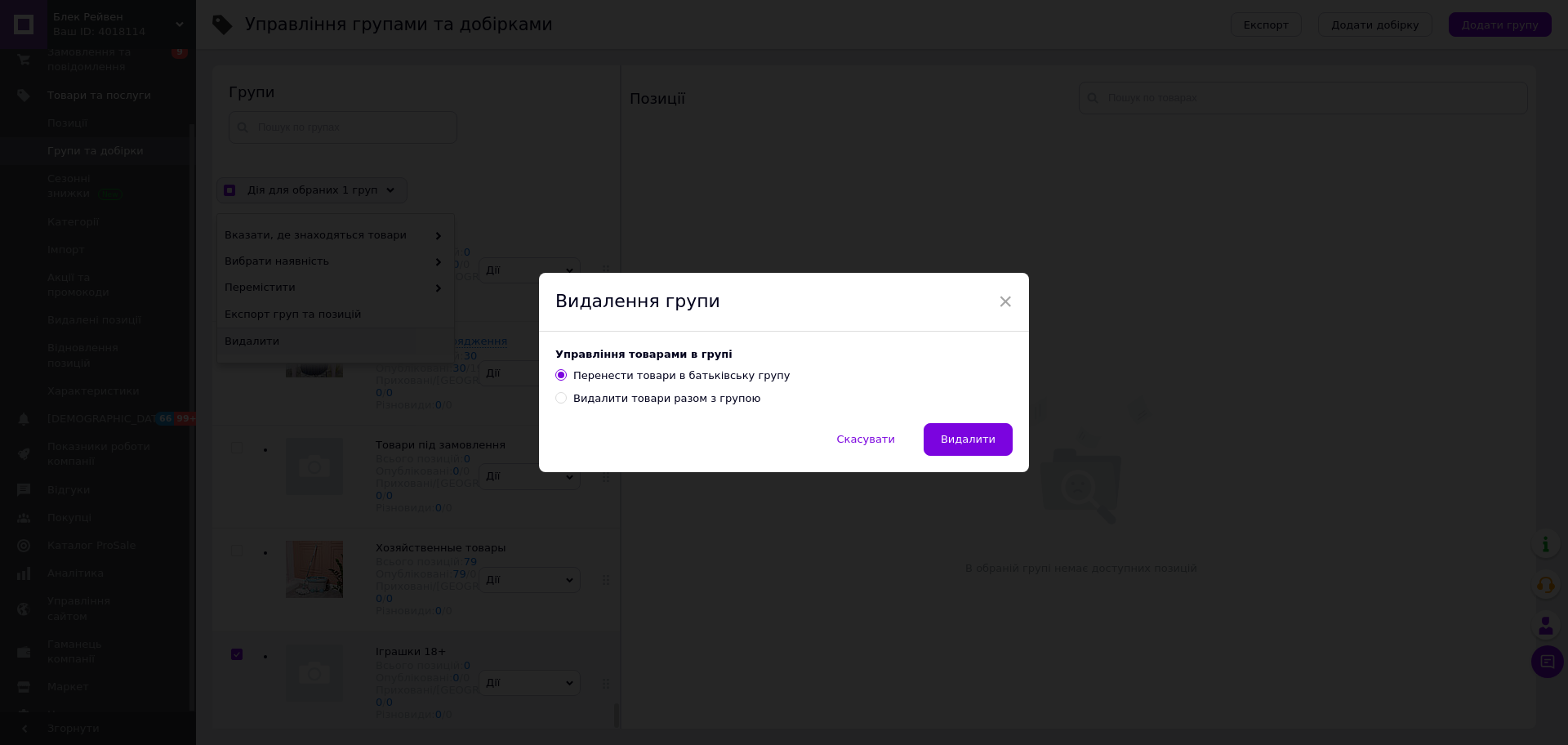
click at [558, 397] on input "Видалити товари разом з групою" at bounding box center [561, 397] width 11 height 11
radio input "true"
radio input "false"
click at [965, 435] on span "Видалити" at bounding box center [968, 439] width 55 height 13
